Goal: Information Seeking & Learning: Find specific fact

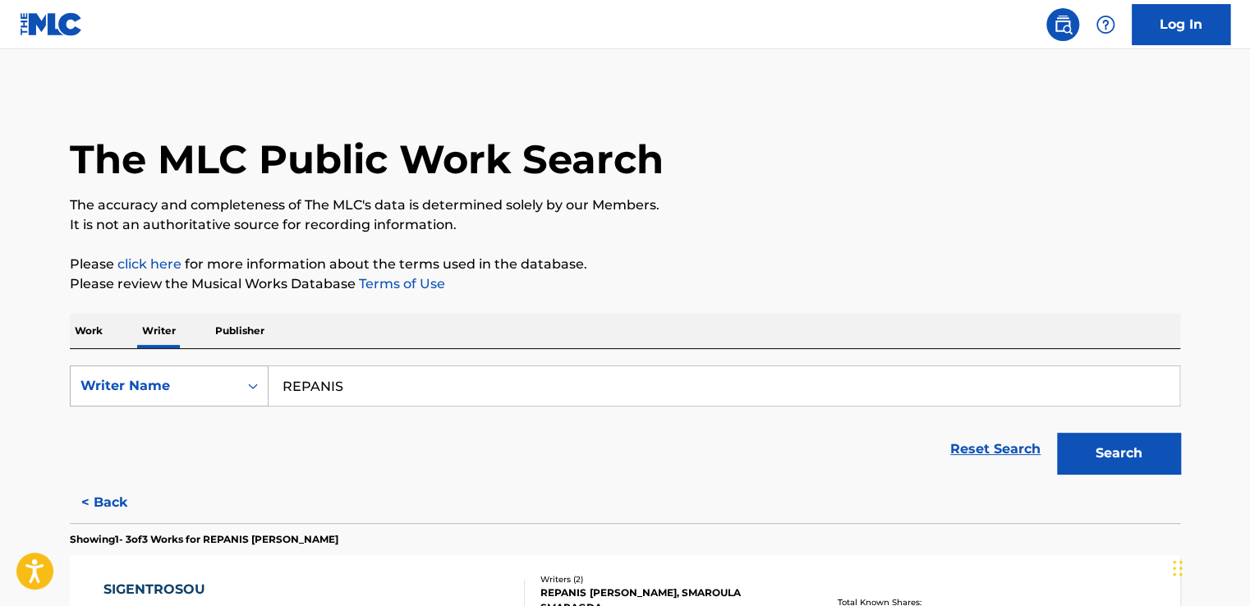
drag, startPoint x: 412, startPoint y: 385, endPoint x: 98, endPoint y: 400, distance: 314.2
click at [99, 401] on div "SearchWithCriteria518c17c4-33c6-4afe-8c51-83f82881788f Writer Name REPANIS" at bounding box center [625, 386] width 1111 height 41
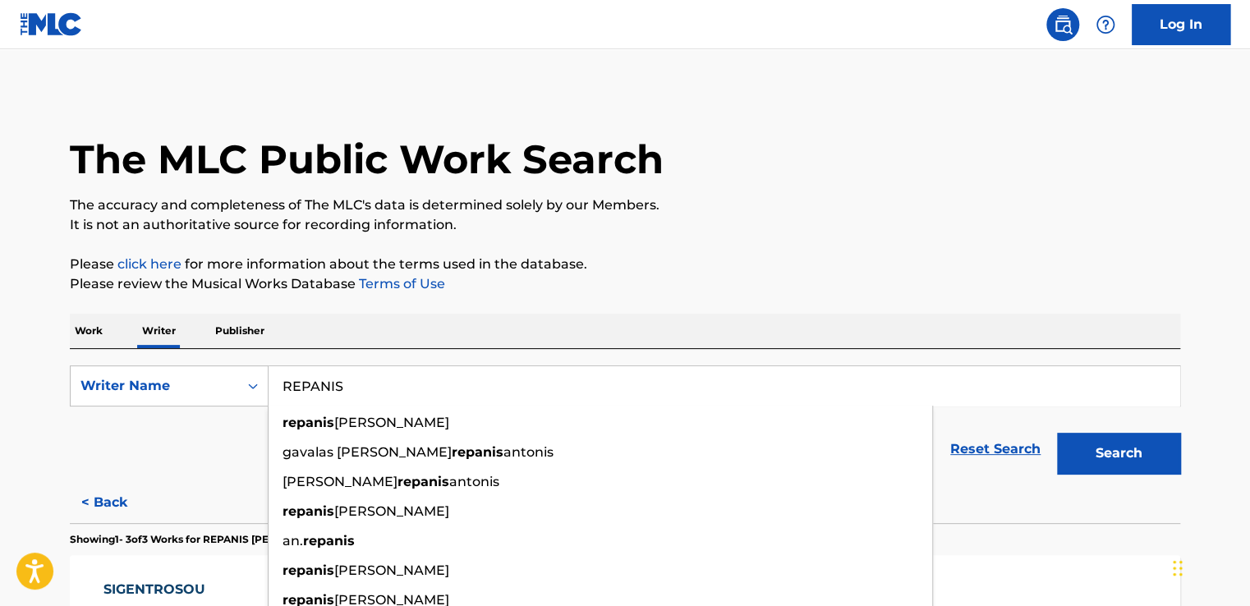
click at [82, 337] on p "Work" at bounding box center [89, 331] width 38 height 35
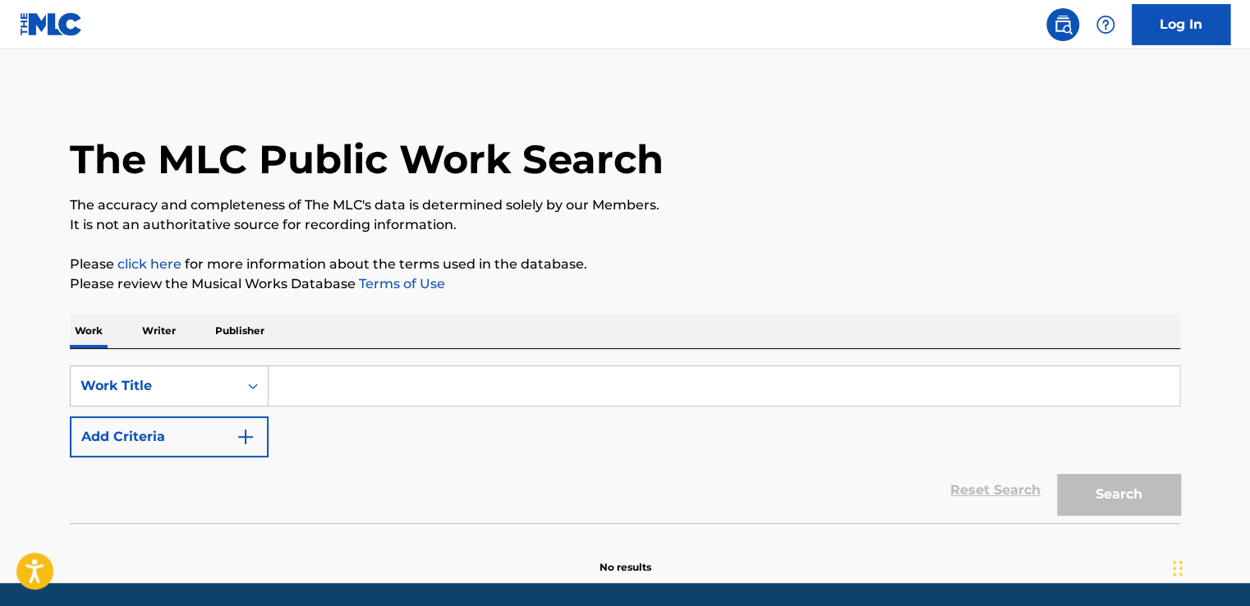
click at [322, 390] on input "Search Form" at bounding box center [724, 385] width 911 height 39
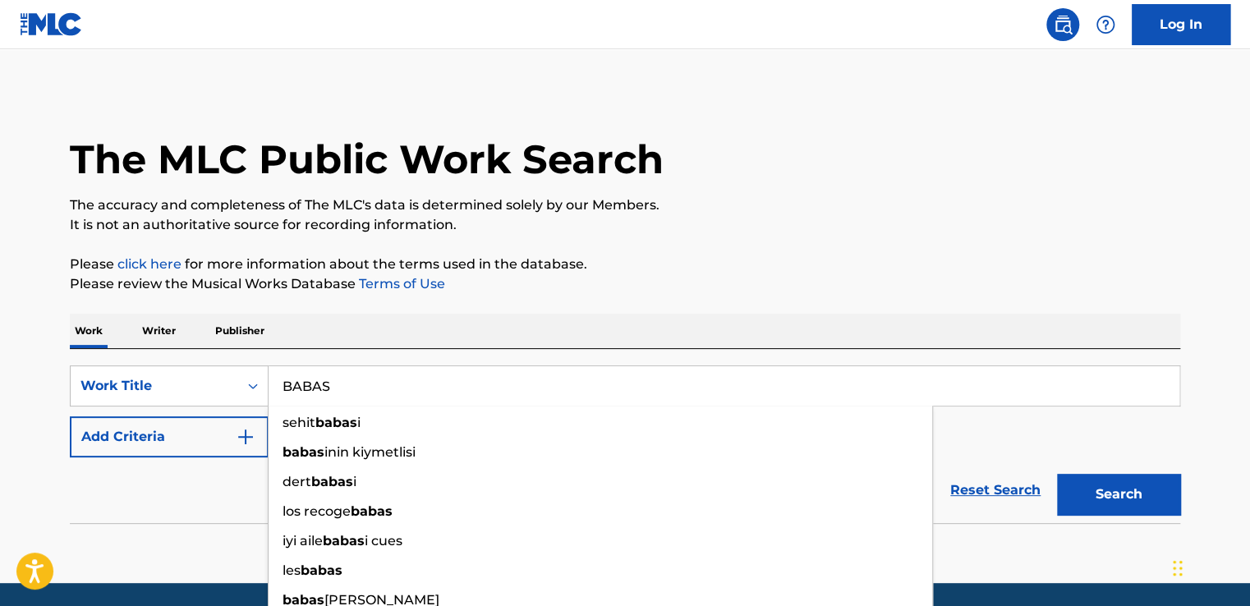
type input "BABAS"
click at [1111, 490] on button "Search" at bounding box center [1118, 494] width 123 height 41
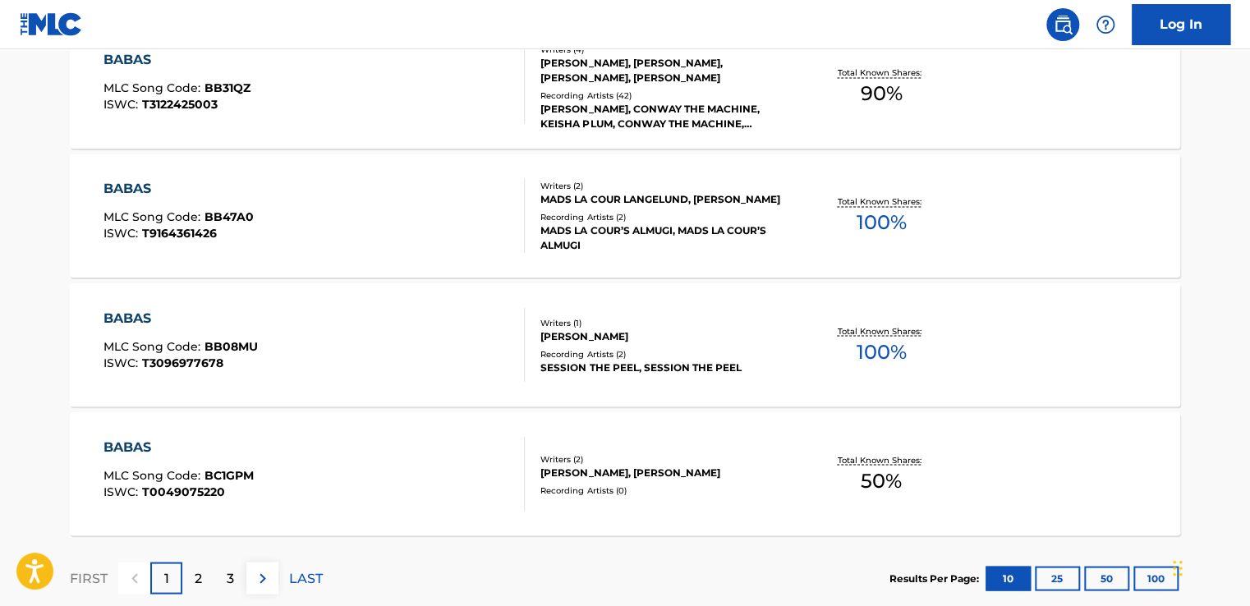
scroll to position [1314, 0]
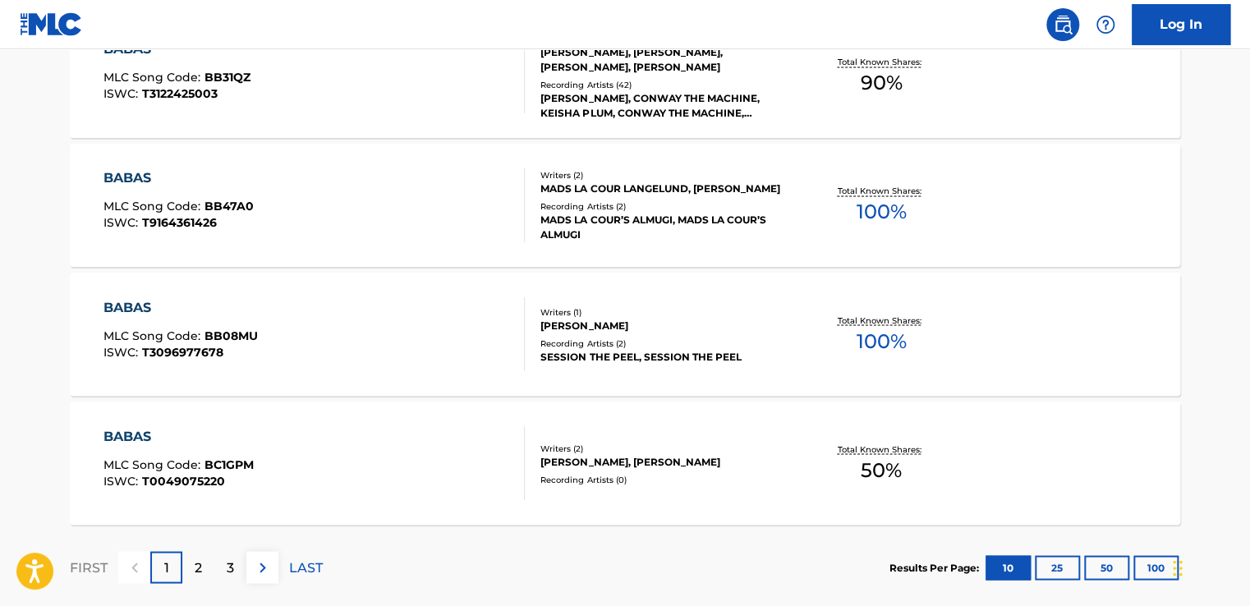
click at [200, 575] on p "2" at bounding box center [198, 568] width 7 height 20
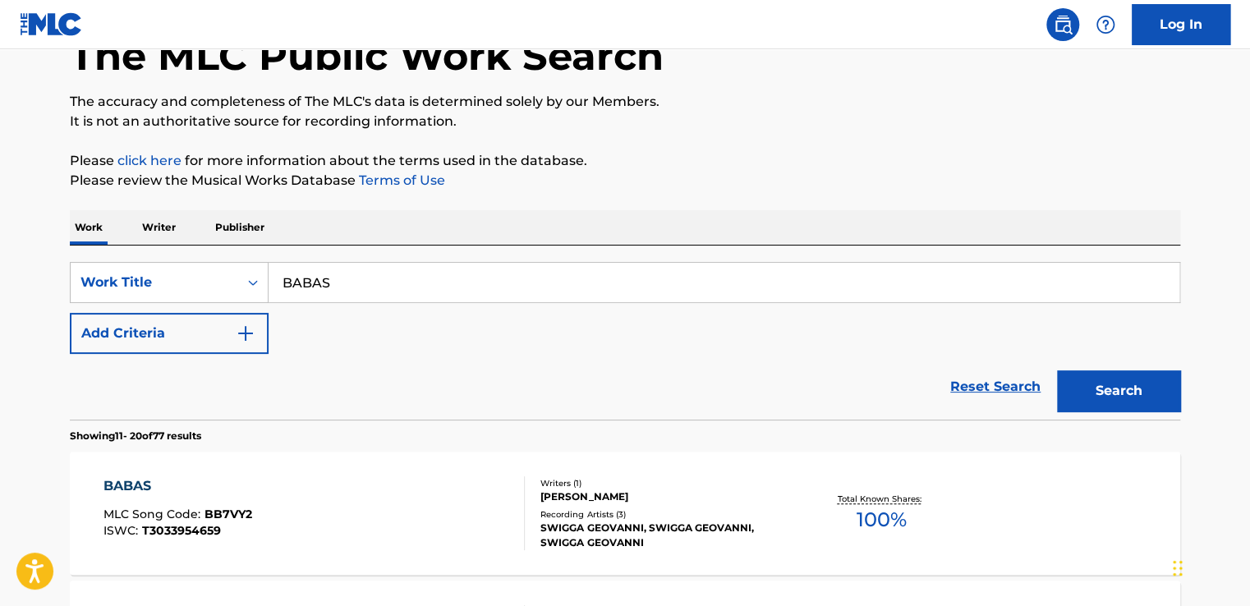
scroll to position [90, 0]
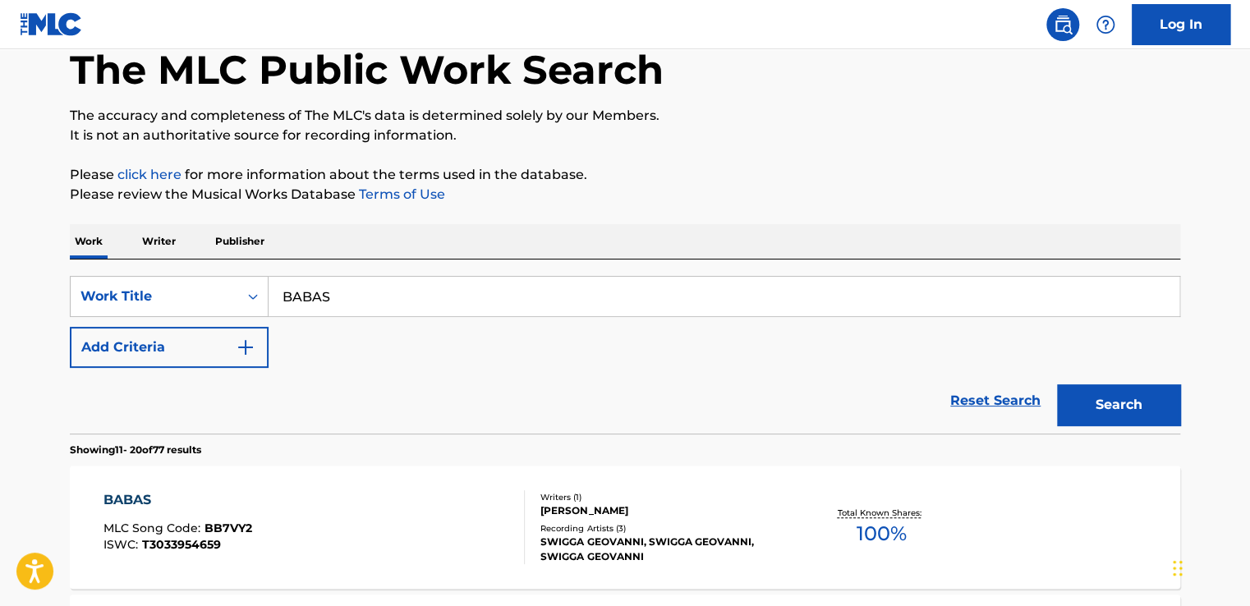
click at [207, 360] on button "Add Criteria" at bounding box center [169, 347] width 199 height 41
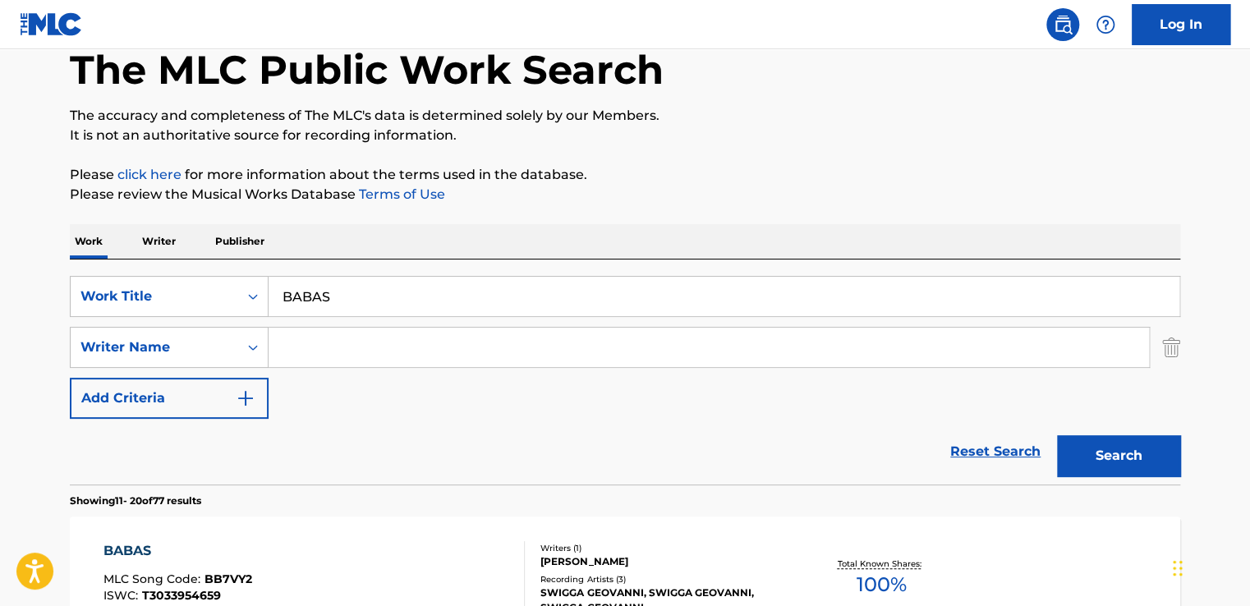
click at [306, 345] on input "Search Form" at bounding box center [709, 347] width 881 height 39
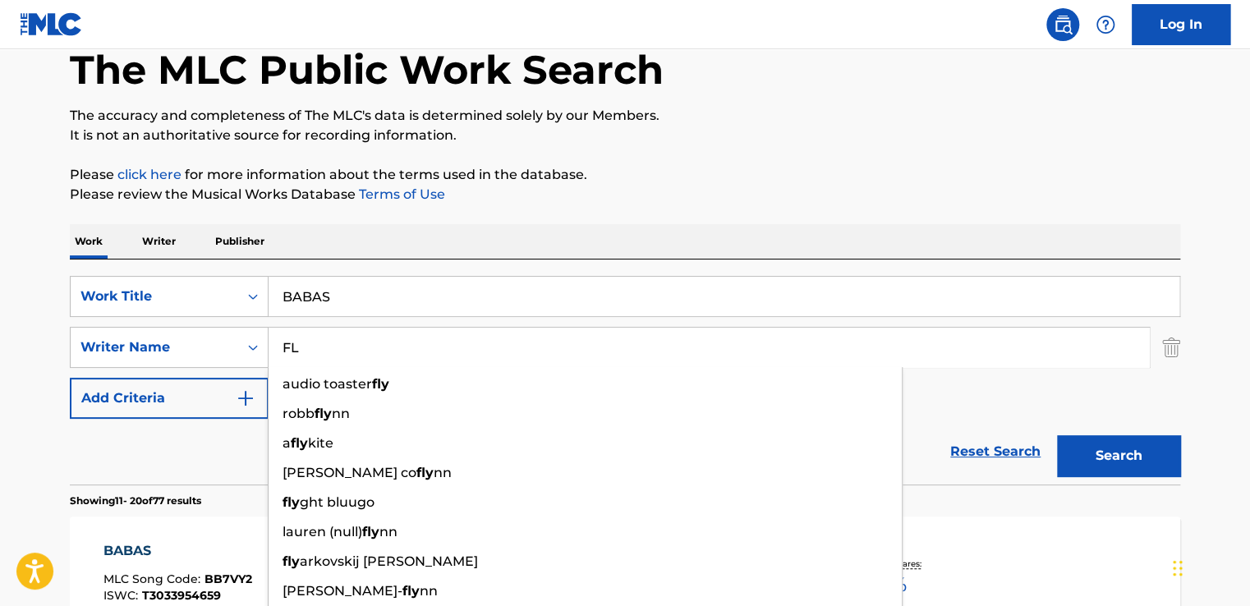
type input "F"
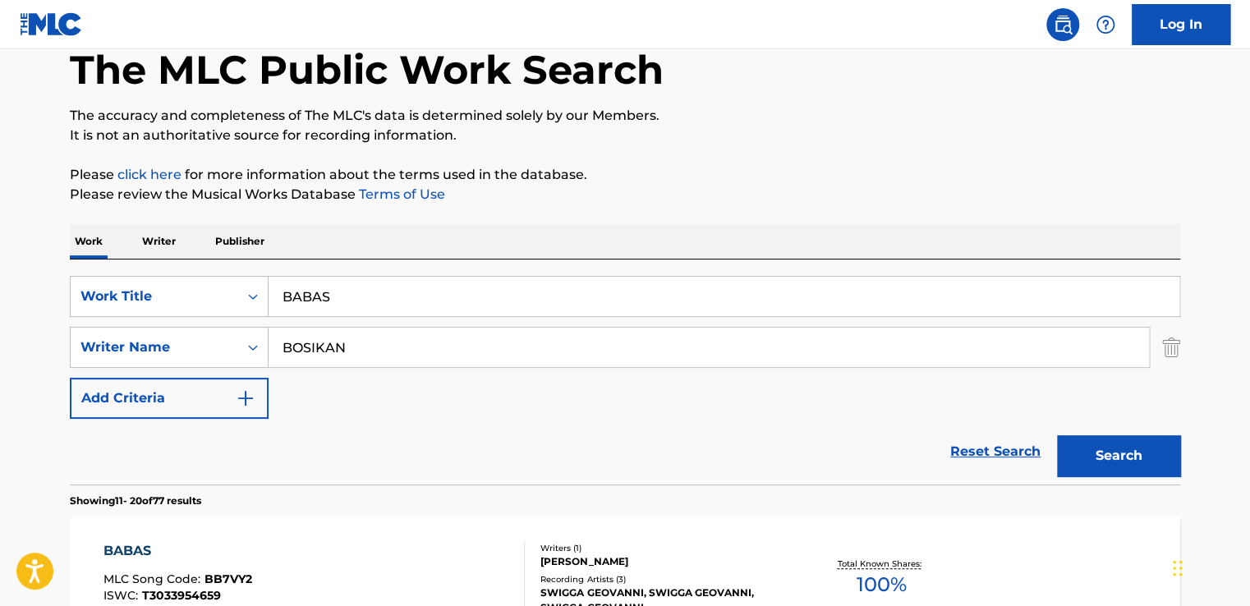
type input "BOSIKAN"
click at [1114, 443] on button "Search" at bounding box center [1118, 455] width 123 height 41
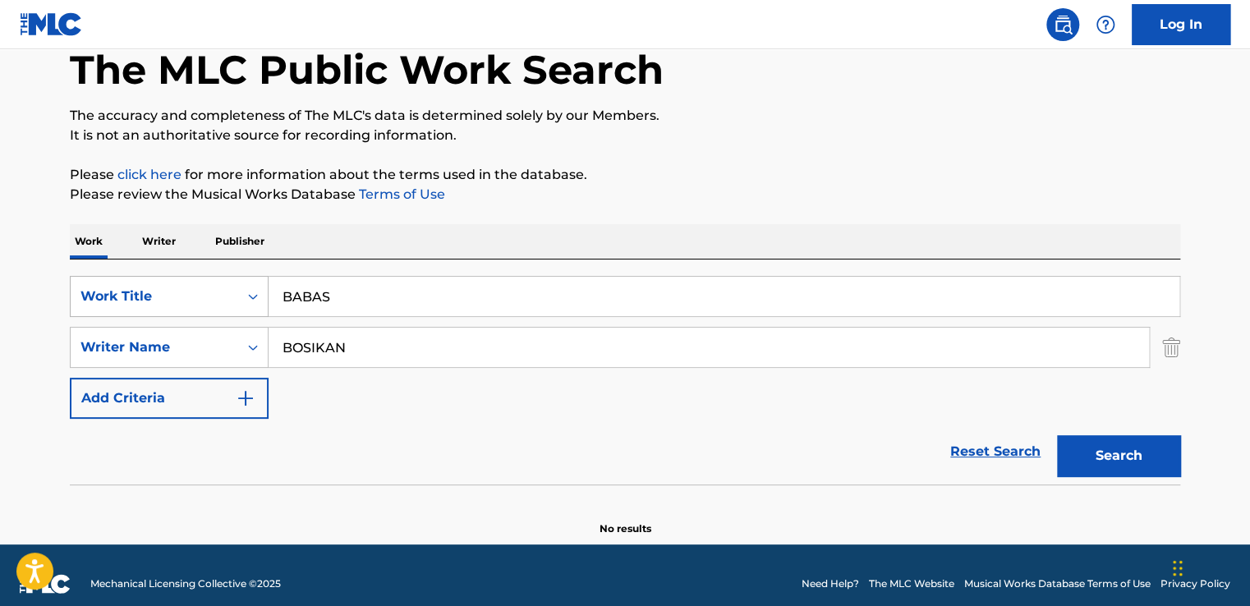
drag, startPoint x: 366, startPoint y: 286, endPoint x: 197, endPoint y: 290, distance: 168.5
click at [197, 289] on div "SearchWithCriteria9f96b7dc-cb5f-42f5-9ac0-3b2cfa97158e Work Title BABAS" at bounding box center [625, 296] width 1111 height 41
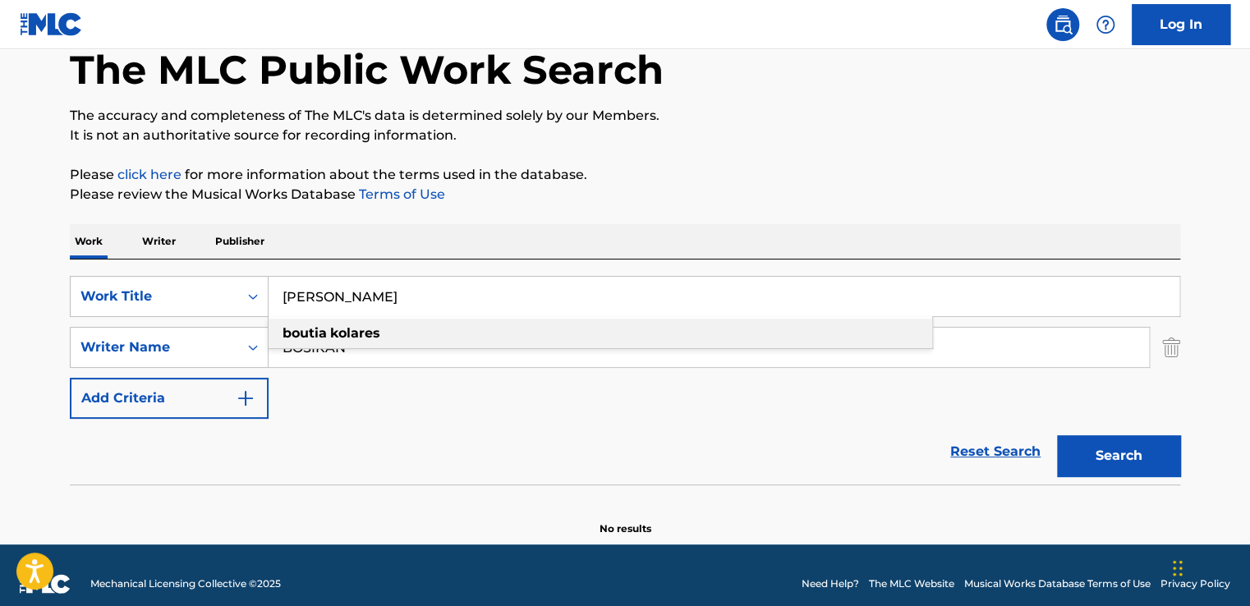
click at [430, 339] on div "boutia kolares" at bounding box center [601, 334] width 664 height 30
type input "boutia kolares"
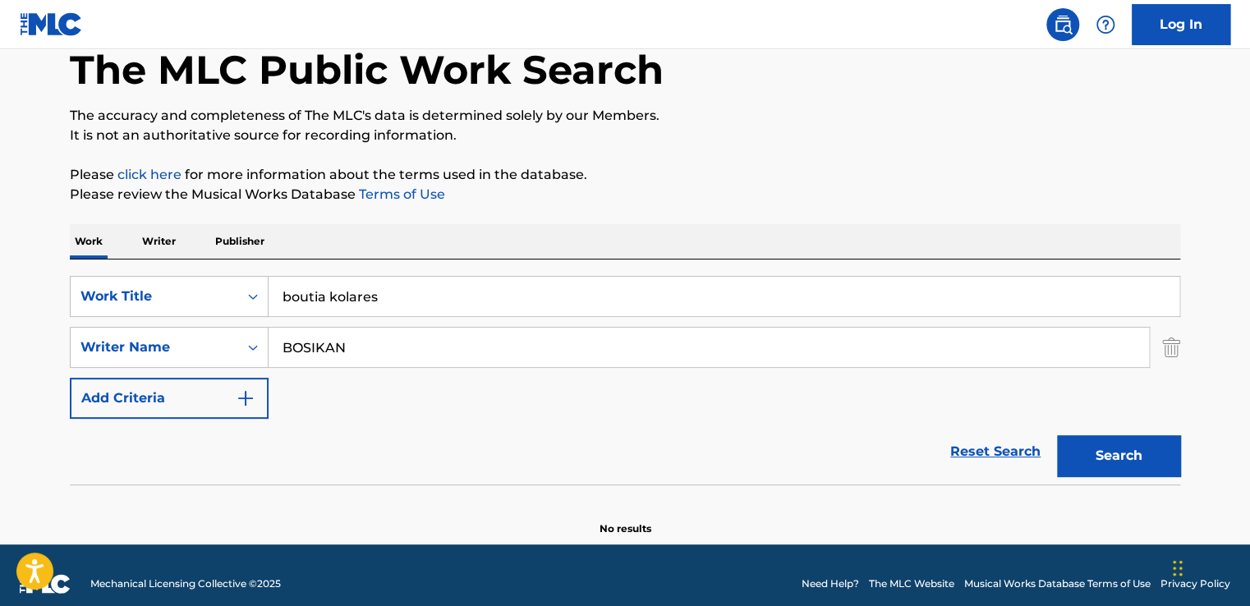
click at [1094, 458] on button "Search" at bounding box center [1118, 455] width 123 height 41
drag, startPoint x: 493, startPoint y: 285, endPoint x: 242, endPoint y: 294, distance: 250.7
click at [242, 294] on div "SearchWithCriteria9f96b7dc-cb5f-42f5-9ac0-3b2cfa97158e Work Title boutia kolares" at bounding box center [625, 296] width 1111 height 41
type input "SAGAPW"
click at [1093, 449] on button "Search" at bounding box center [1118, 455] width 123 height 41
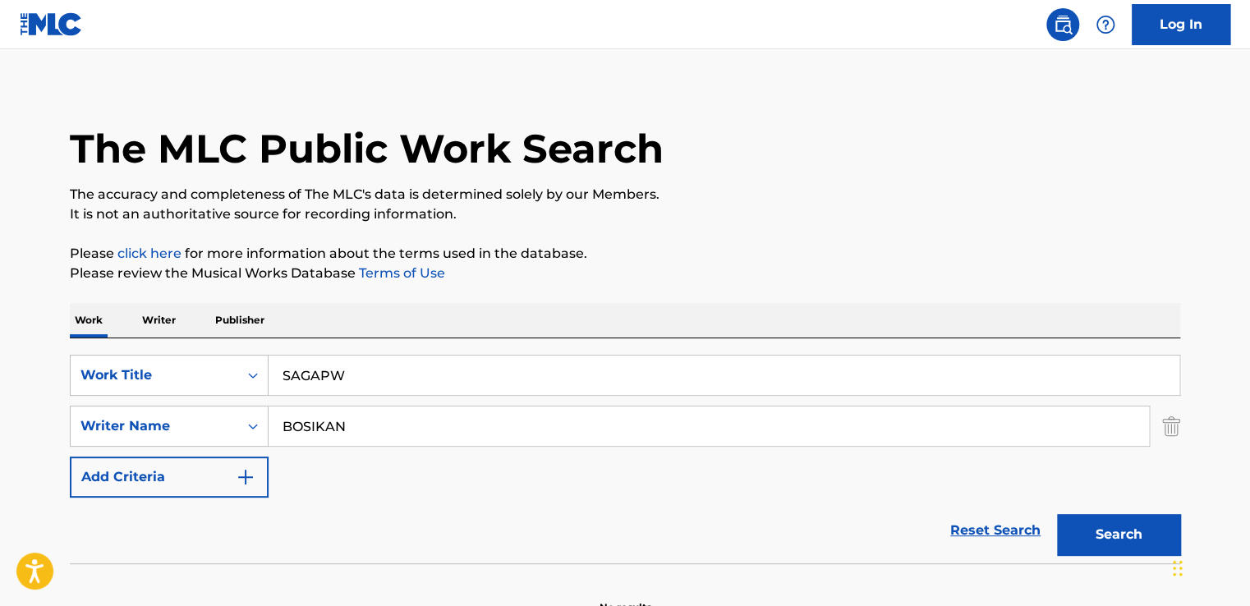
scroll to position [0, 0]
